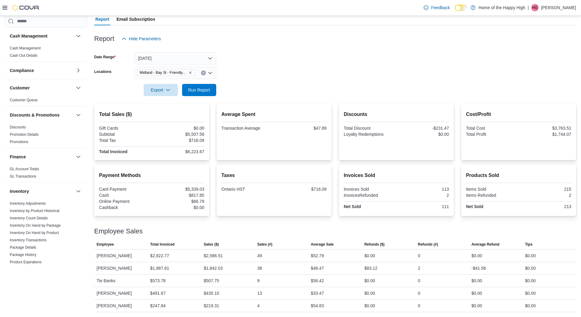
scroll to position [302, 0]
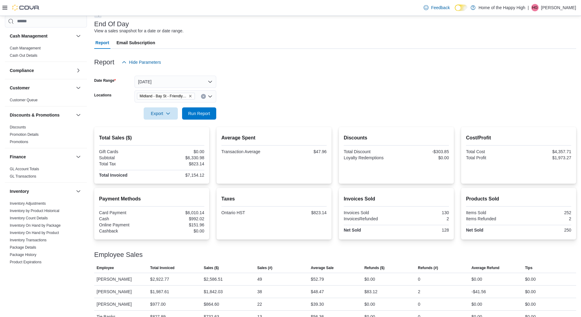
scroll to position [58, 0]
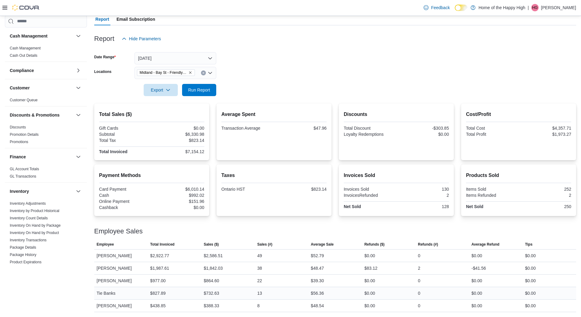
click at [319, 295] on div "$56.36" at bounding box center [317, 293] width 13 height 7
click at [322, 306] on div "$48.54" at bounding box center [317, 305] width 13 height 7
click at [318, 280] on div "$39.30" at bounding box center [317, 280] width 13 height 7
click at [319, 280] on div "$39.30" at bounding box center [317, 280] width 13 height 7
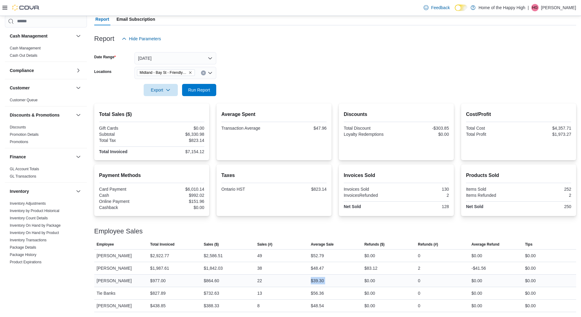
click at [319, 280] on div "$39.30" at bounding box center [317, 280] width 13 height 7
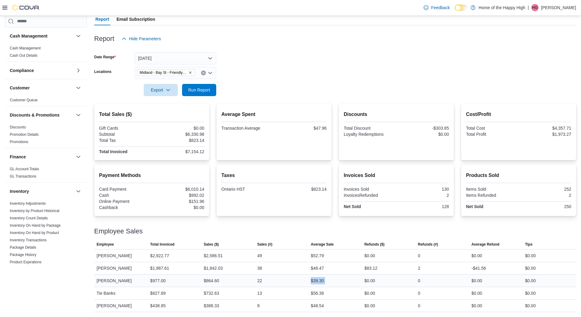
click at [319, 280] on div "$39.30" at bounding box center [317, 280] width 13 height 7
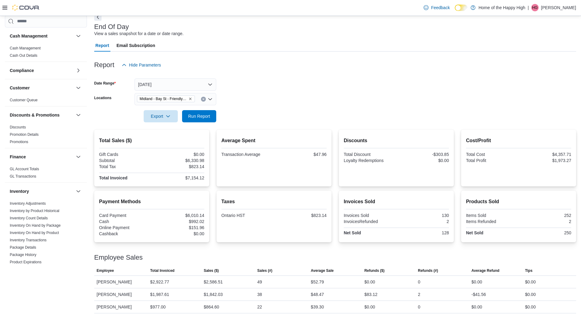
scroll to position [58, 0]
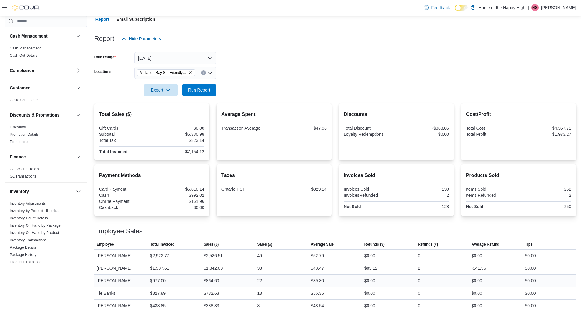
click at [319, 283] on div "$39.30" at bounding box center [317, 280] width 13 height 7
click at [318, 283] on div "$39.30" at bounding box center [317, 280] width 13 height 7
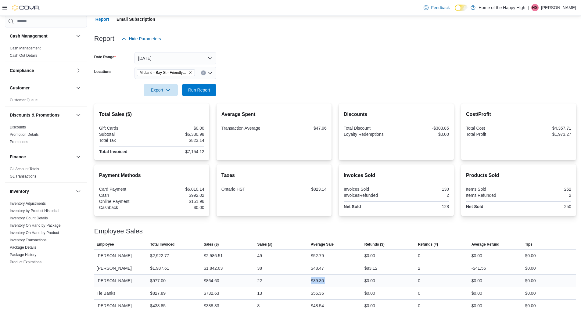
click at [318, 283] on div "$39.30" at bounding box center [317, 280] width 13 height 7
click at [319, 291] on div "$56.36" at bounding box center [317, 293] width 13 height 7
click at [320, 304] on div "$48.54" at bounding box center [317, 305] width 13 height 7
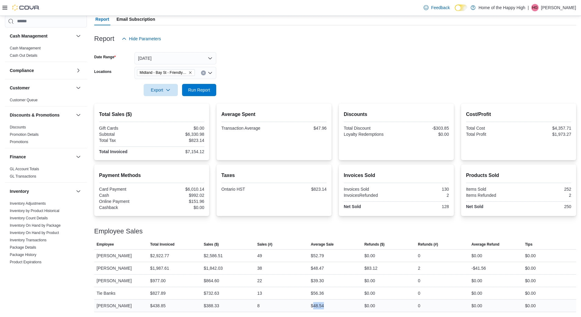
click at [320, 304] on div "$48.54" at bounding box center [317, 305] width 13 height 7
